Goal: Find specific page/section: Find specific page/section

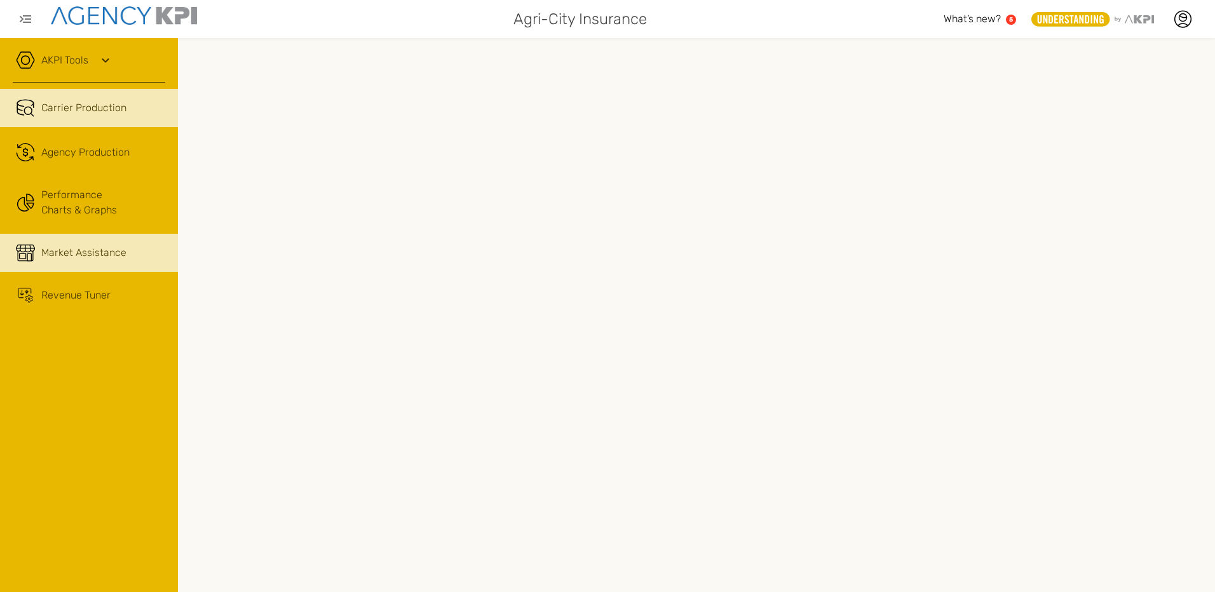
click at [64, 252] on span "Market Assistance" at bounding box center [83, 252] width 85 height 15
